Goal: Task Accomplishment & Management: Use online tool/utility

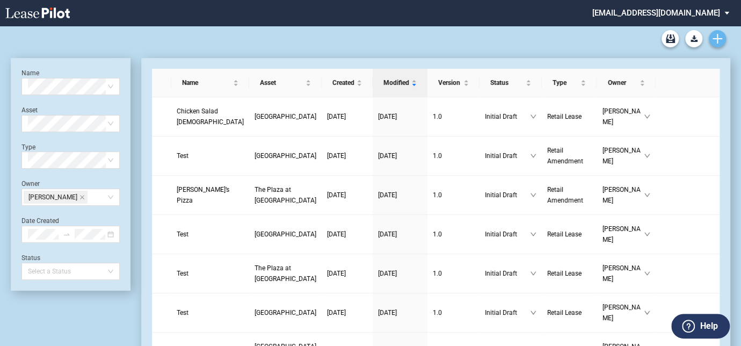
click at [721, 33] on link "Create new document" at bounding box center [717, 38] width 17 height 17
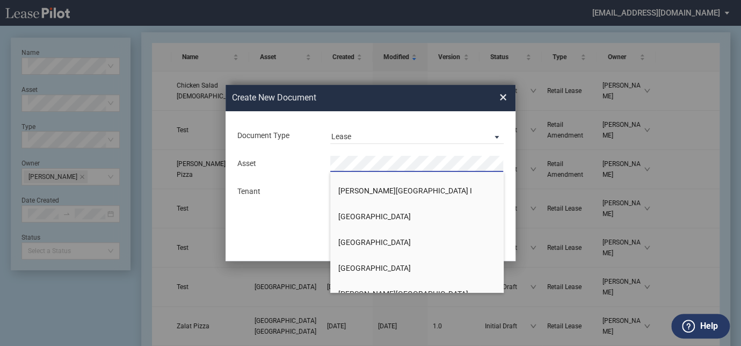
scroll to position [560, 0]
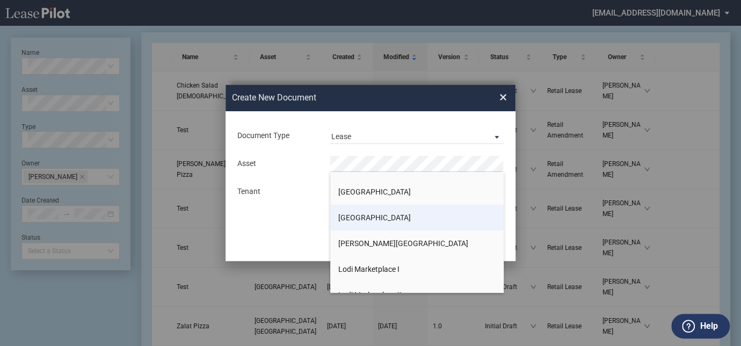
click at [375, 218] on span "[GEOGRAPHIC_DATA]" at bounding box center [374, 217] width 73 height 9
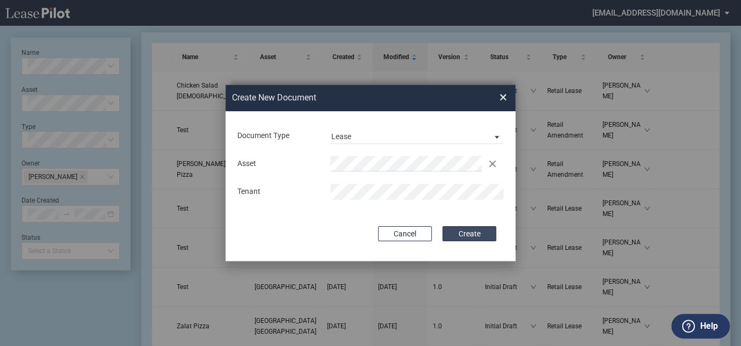
click at [472, 233] on button "Create" at bounding box center [470, 233] width 54 height 15
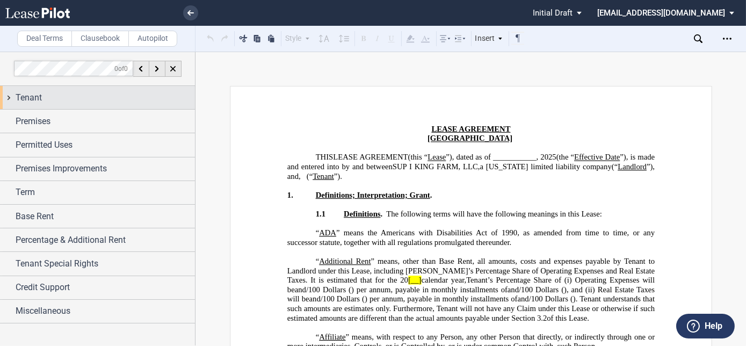
click at [30, 105] on div "Tenant" at bounding box center [97, 97] width 195 height 23
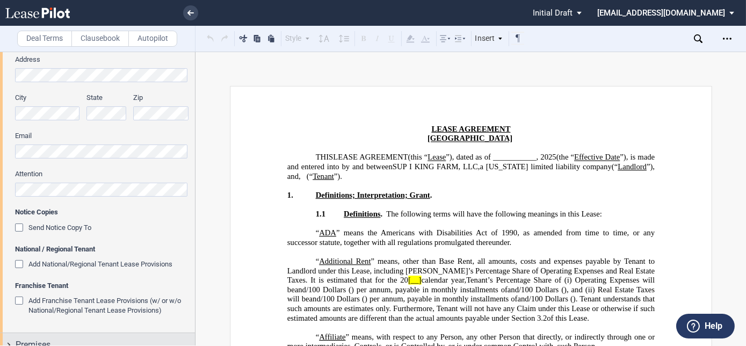
scroll to position [342, 0]
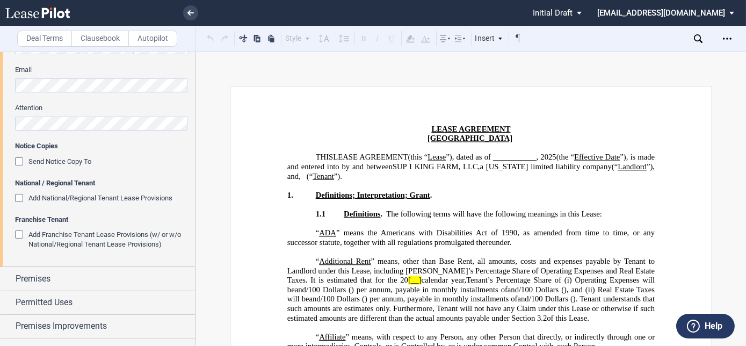
click at [16, 199] on div "Add National/Regional Tenant Lease Provisions" at bounding box center [20, 199] width 11 height 11
click at [18, 235] on div "Add Franchise Tenant Lease Provisions (w/ or w/o National/Regional Tenant Lease…" at bounding box center [20, 235] width 11 height 11
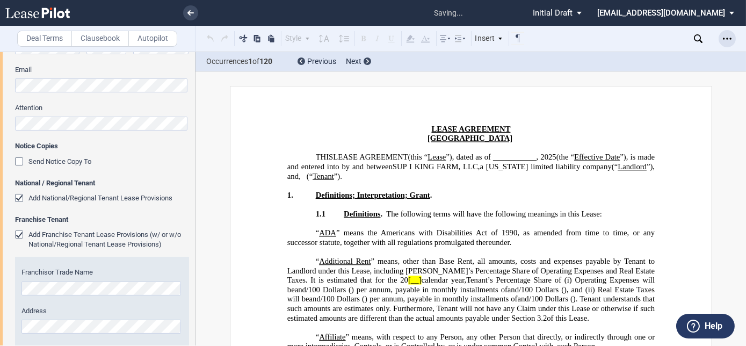
click at [726, 37] on icon "Open Lease options menu" at bounding box center [727, 38] width 9 height 9
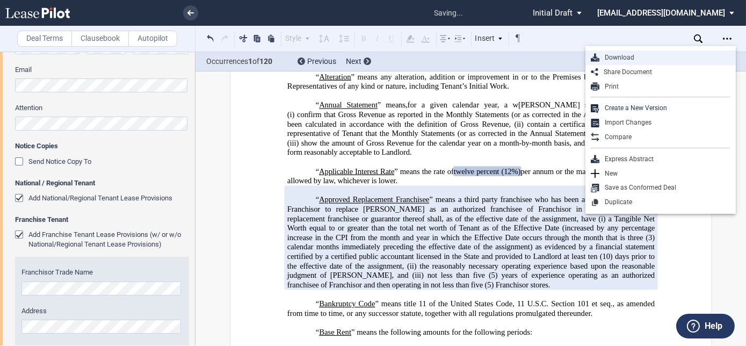
click at [615, 60] on div "Download" at bounding box center [664, 57] width 131 height 9
